Goal: Task Accomplishment & Management: Use online tool/utility

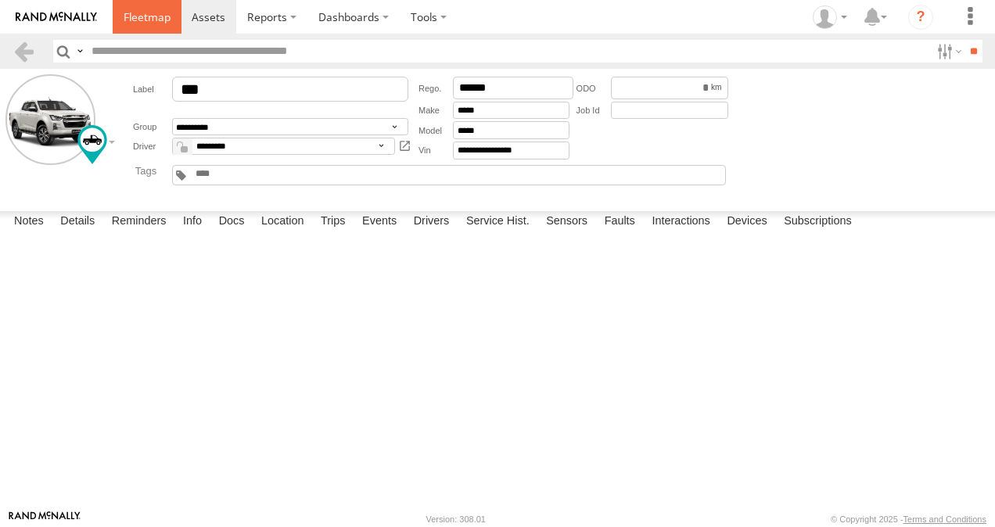
scroll to position [1878, 0]
click at [152, 10] on span at bounding box center [147, 16] width 47 height 15
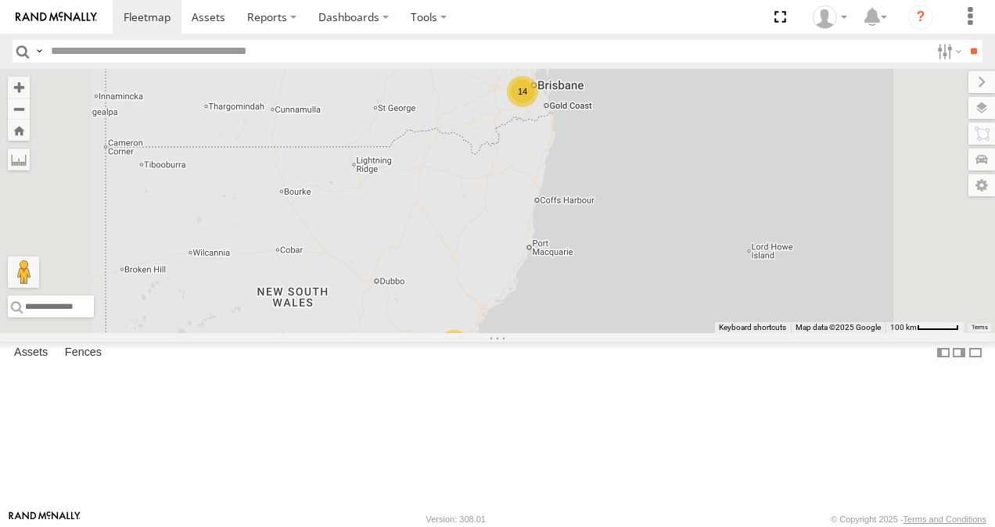
scroll to position [313, 0]
click at [0, 0] on link at bounding box center [0, 0] width 0 height 0
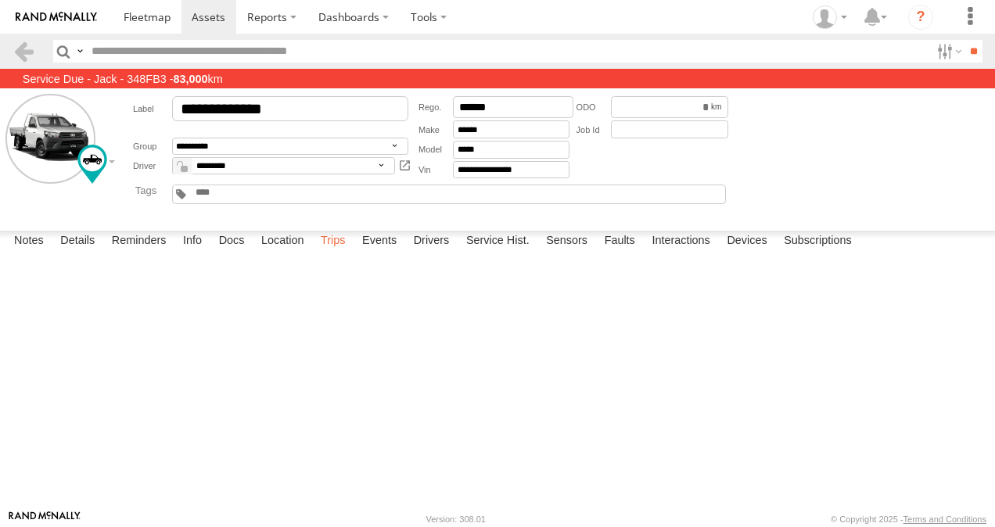
click at [337, 253] on label "Trips" at bounding box center [333, 242] width 41 height 22
click at [158, 18] on span at bounding box center [147, 16] width 47 height 15
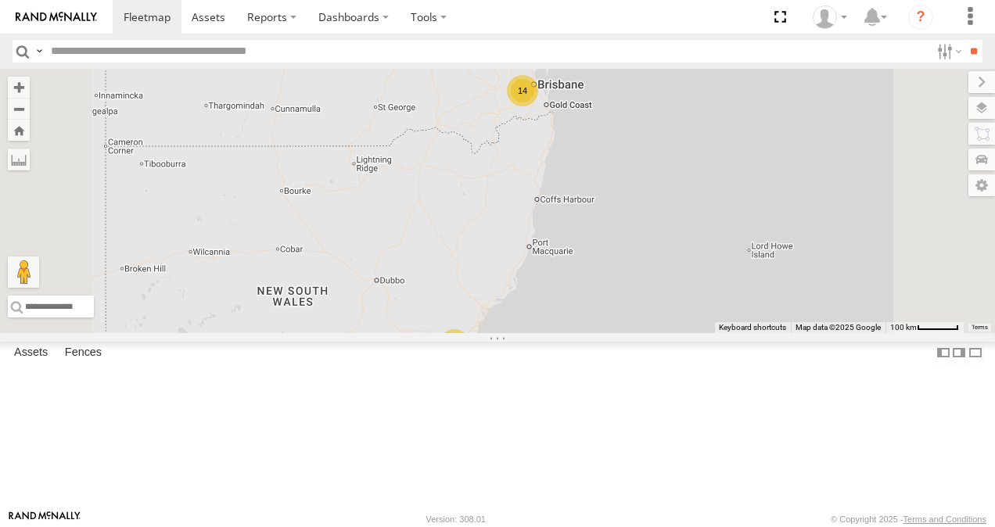
scroll to position [235, 0]
click at [0, 0] on link at bounding box center [0, 0] width 0 height 0
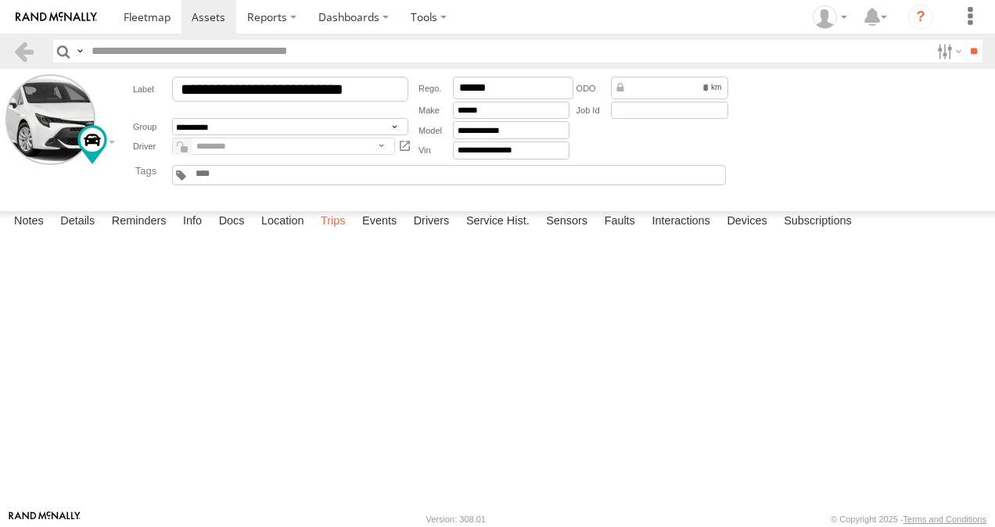
drag, startPoint x: 338, startPoint y: 491, endPoint x: 354, endPoint y: 485, distance: 16.6
click at [338, 233] on label "Trips" at bounding box center [333, 222] width 41 height 22
